Goal: Task Accomplishment & Management: Complete application form

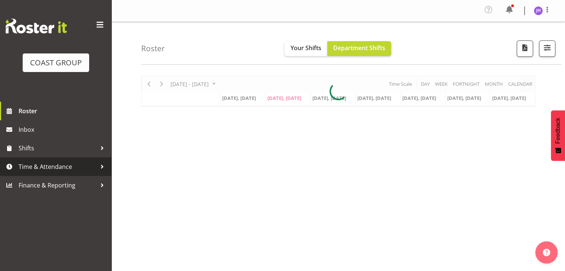
click at [64, 164] on span "Time & Attendance" at bounding box center [58, 166] width 78 height 11
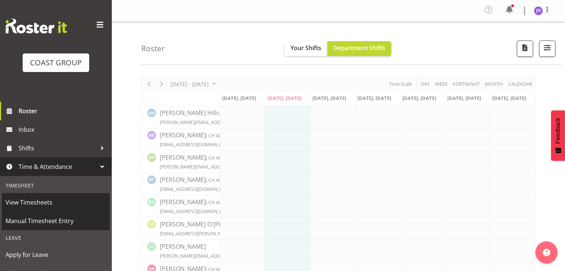
click at [84, 219] on span "Manual Timesheet Entry" at bounding box center [56, 221] width 100 height 11
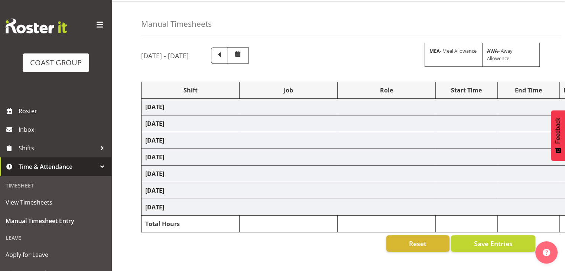
scroll to position [37, 0]
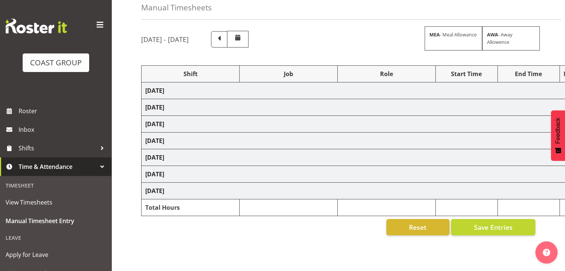
select select "1512"
select select "624"
select select "1512"
select select "624"
select select "1512"
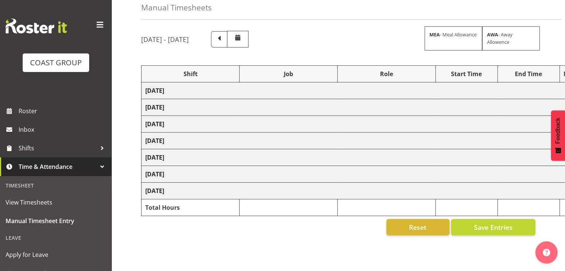
select select "624"
select select "1512"
select select "624"
select select "1512"
select select "624"
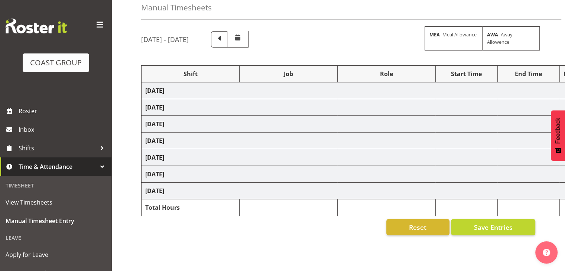
select select "1512"
select select "624"
select select "1512"
select select "624"
select select "1512"
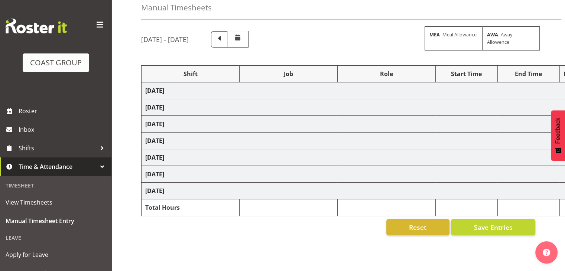
select select "624"
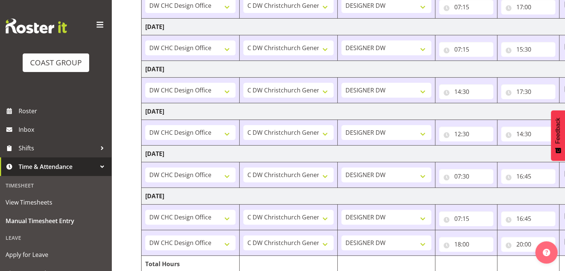
scroll to position [217, 0]
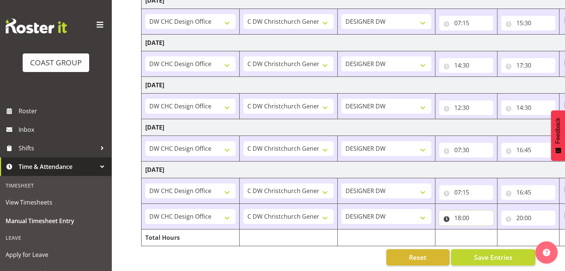
click at [462, 211] on input "18:00" at bounding box center [466, 218] width 54 height 15
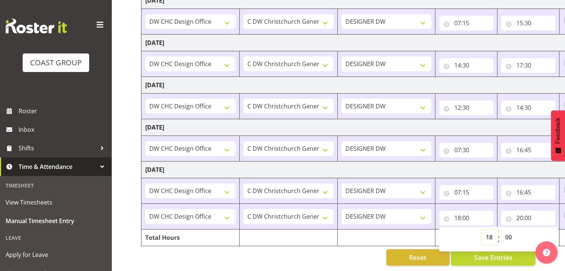
click at [490, 230] on select "00 01 02 03 04 05 06 07 08 09 10 11 12 13 14 15 16 17 18 19 20 21 22 23" at bounding box center [490, 237] width 17 height 15
select select "19"
click at [482, 230] on select "00 01 02 03 04 05 06 07 08 09 10 11 12 13 14 15 16 17 18 19 20 21 22 23" at bounding box center [490, 237] width 17 height 15
type input "19:00"
click at [507, 230] on select "00 01 02 03 04 05 06 07 08 09 10 11 12 13 14 15 16 17 18 19 20 21 22 23 24 25 2…" at bounding box center [509, 237] width 17 height 15
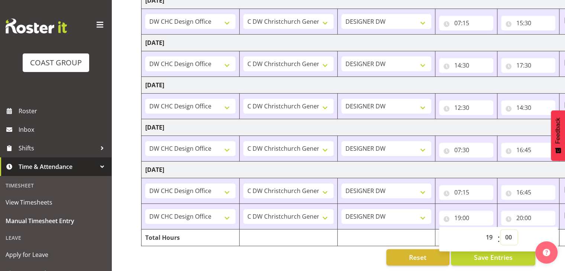
select select "30"
click at [501, 230] on select "00 01 02 03 04 05 06 07 08 09 10 11 12 13 14 15 16 17 18 19 20 21 22 23 24 25 2…" at bounding box center [509, 237] width 17 height 15
type input "19:30"
click at [521, 212] on input "20:00" at bounding box center [529, 218] width 54 height 15
click at [550, 231] on select "00 01 02 03 04 05 06 07 08 09 10 11 12 13 14 15 16 17 18 19 20 21 22 23" at bounding box center [552, 237] width 17 height 15
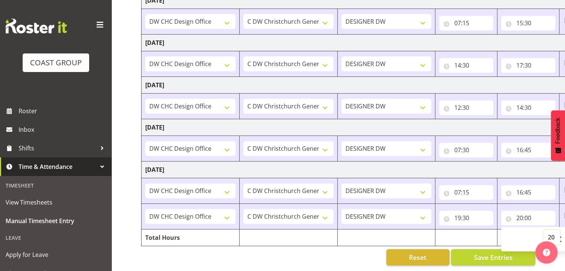
select select "19"
click at [544, 230] on select "00 01 02 03 04 05 06 07 08 09 10 11 12 13 14 15 16 17 18 19 20 21 22 23" at bounding box center [552, 237] width 17 height 15
type input "19:00"
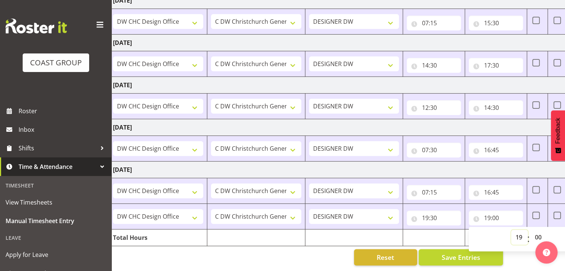
scroll to position [0, 51]
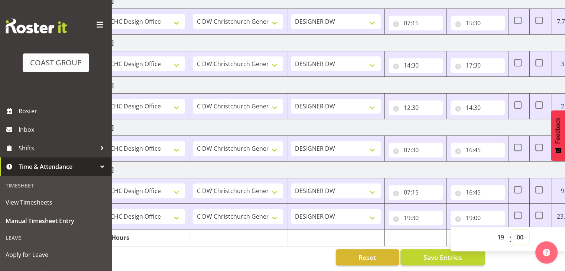
click at [522, 230] on select "00 01 02 03 04 05 06 07 08 09 10 11 12 13 14 15 16 17 18 19 20 21 22 23 24 25 2…" at bounding box center [521, 237] width 17 height 15
select select "30"
click at [513, 230] on select "00 01 02 03 04 05 06 07 08 09 10 11 12 13 14 15 16 17 18 19 20 21 22 23 24 25 2…" at bounding box center [521, 237] width 17 height 15
type input "19:30"
click at [470, 215] on input "19:30" at bounding box center [478, 218] width 54 height 15
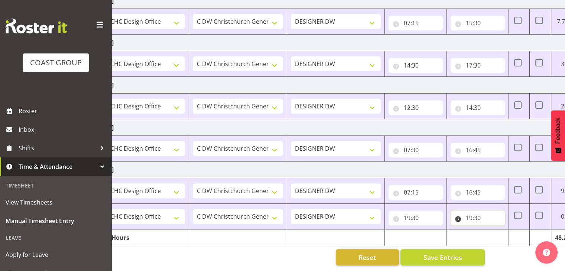
click at [473, 211] on input "19:30" at bounding box center [478, 218] width 54 height 15
click at [499, 232] on select "00 01 02 03 04 05 06 07 08 09 10 11 12 13 14 15 16 17 18 19 20 21 22 23" at bounding box center [501, 237] width 17 height 15
select select "21"
click at [493, 230] on select "00 01 02 03 04 05 06 07 08 09 10 11 12 13 14 15 16 17 18 19 20 21 22 23" at bounding box center [501, 237] width 17 height 15
type input "21:30"
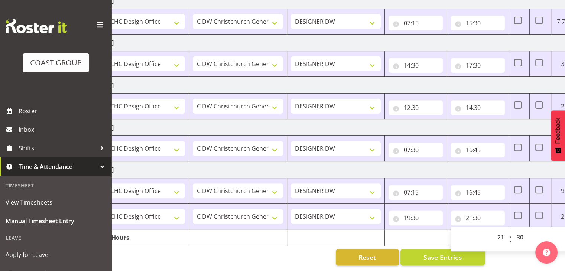
click at [510, 251] on div "August 27th - September 2nd 2025 MEA - Meal Allowance AWA - Away Allowence Shif…" at bounding box center [303, 60] width 424 height 421
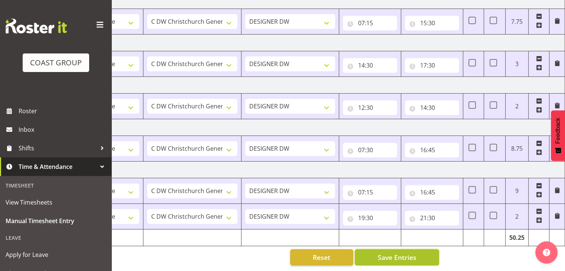
click at [395, 253] on span "Save Entries" at bounding box center [397, 258] width 39 height 10
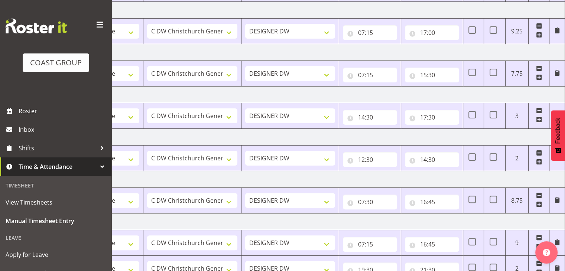
scroll to position [217, 0]
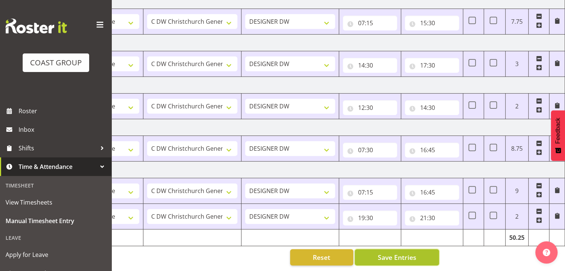
click at [394, 253] on span "Save Entries" at bounding box center [397, 258] width 39 height 10
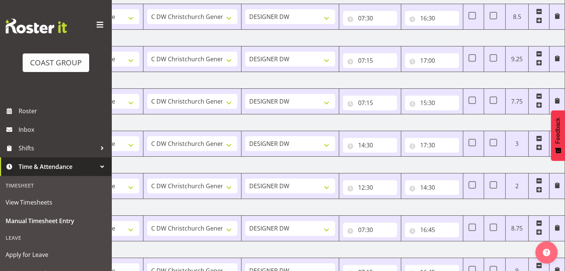
scroll to position [0, 0]
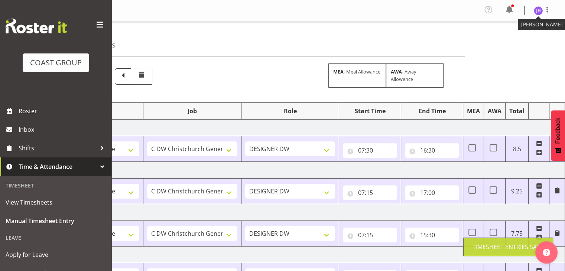
click at [542, 10] on img at bounding box center [538, 10] width 9 height 9
click at [520, 43] on link "Log Out" at bounding box center [516, 40] width 71 height 13
